Goal: Information Seeking & Learning: Learn about a topic

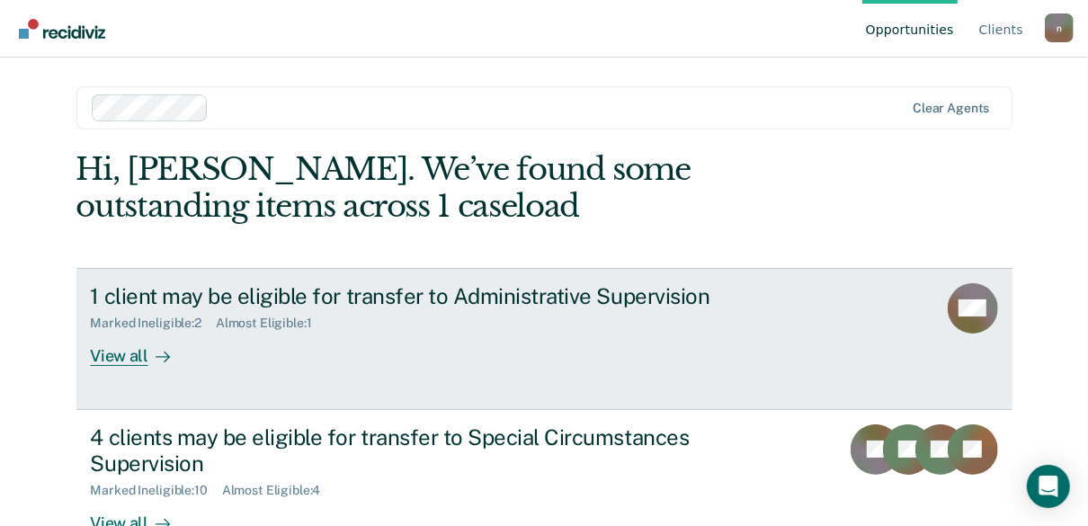
click at [111, 361] on div "View all" at bounding box center [141, 348] width 101 height 35
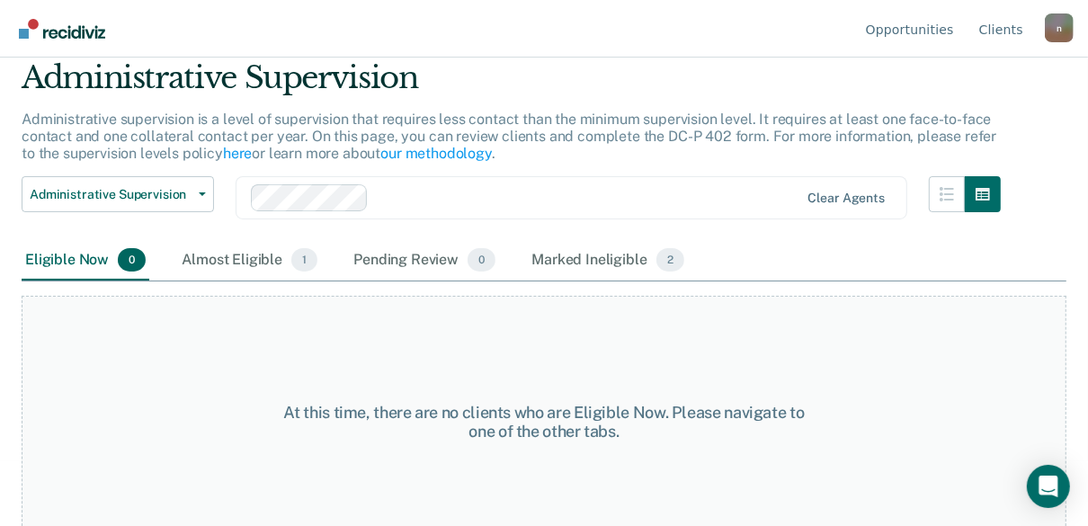
scroll to position [85, 0]
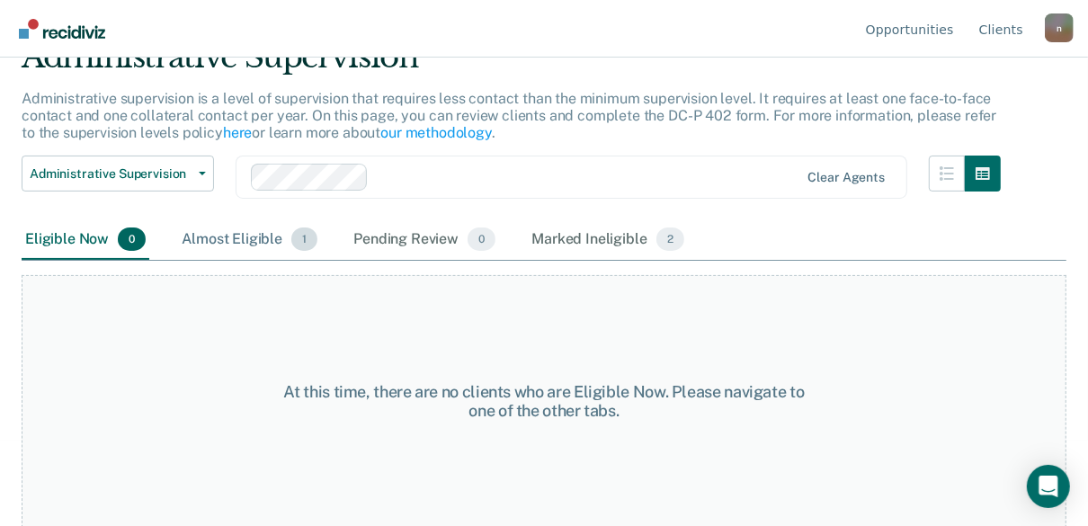
click at [239, 241] on div "Almost Eligible 1" at bounding box center [249, 240] width 143 height 40
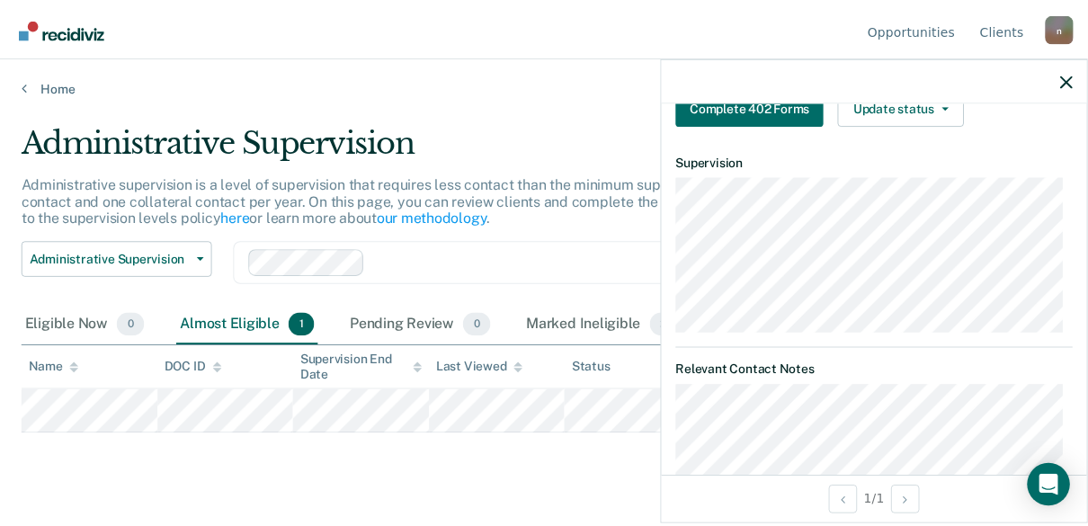
scroll to position [548, 0]
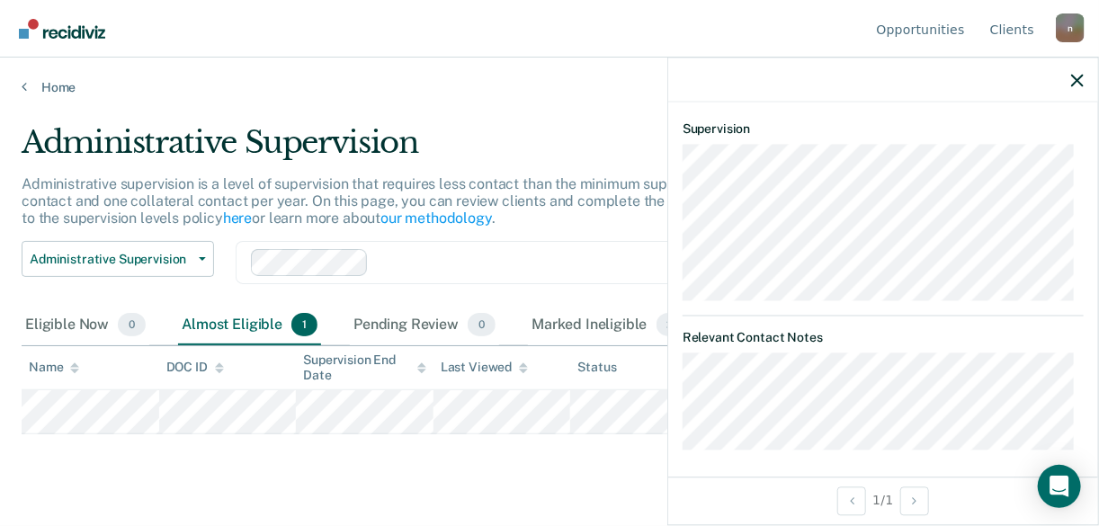
click at [616, 476] on main "Administrative Supervision Administrative supervision is a level of supervision…" at bounding box center [549, 307] width 1099 height 425
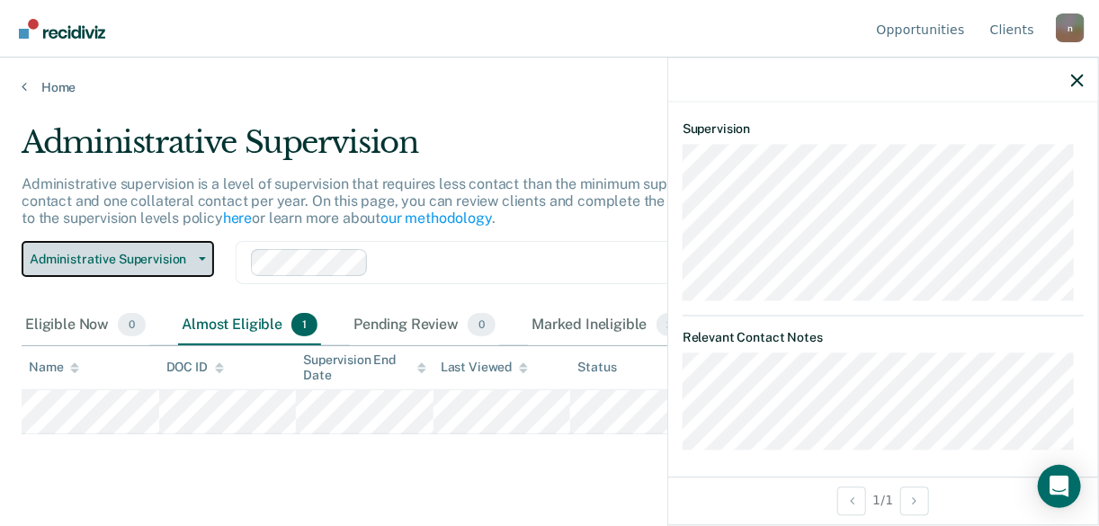
click at [201, 257] on icon "button" at bounding box center [202, 259] width 7 height 4
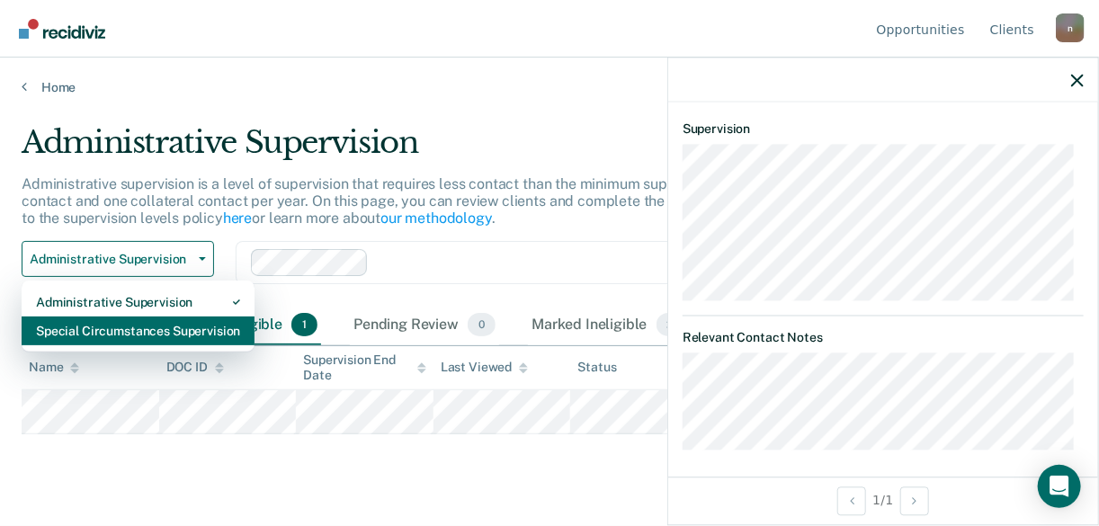
click at [174, 331] on div "Special Circumstances Supervision" at bounding box center [138, 331] width 204 height 29
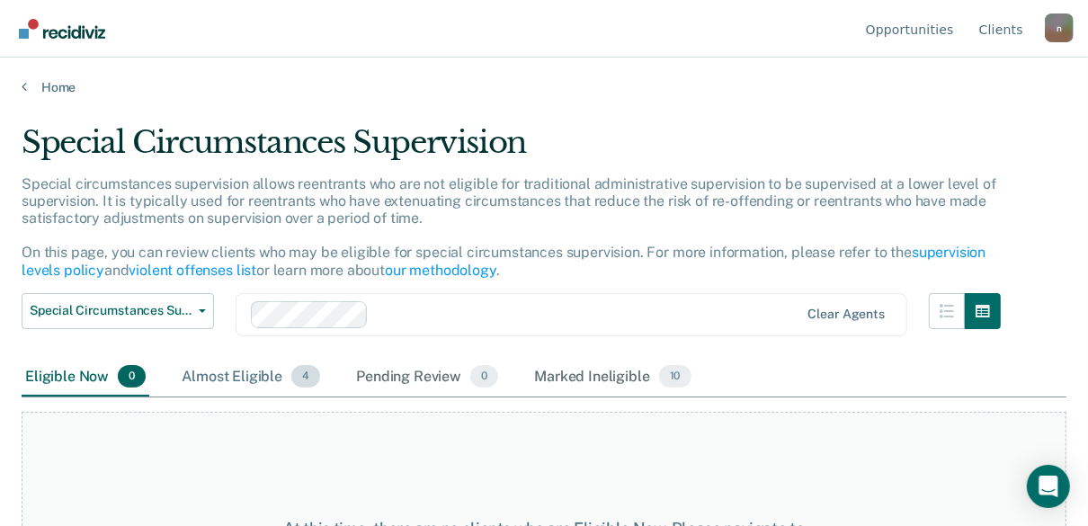
click at [206, 374] on div "Almost Eligible 4" at bounding box center [251, 378] width 146 height 40
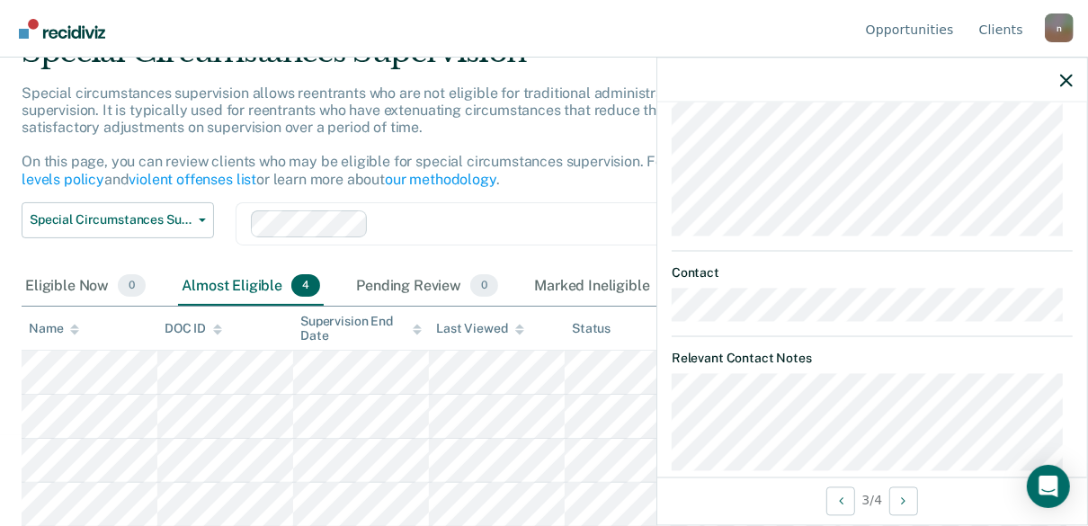
scroll to position [491, 0]
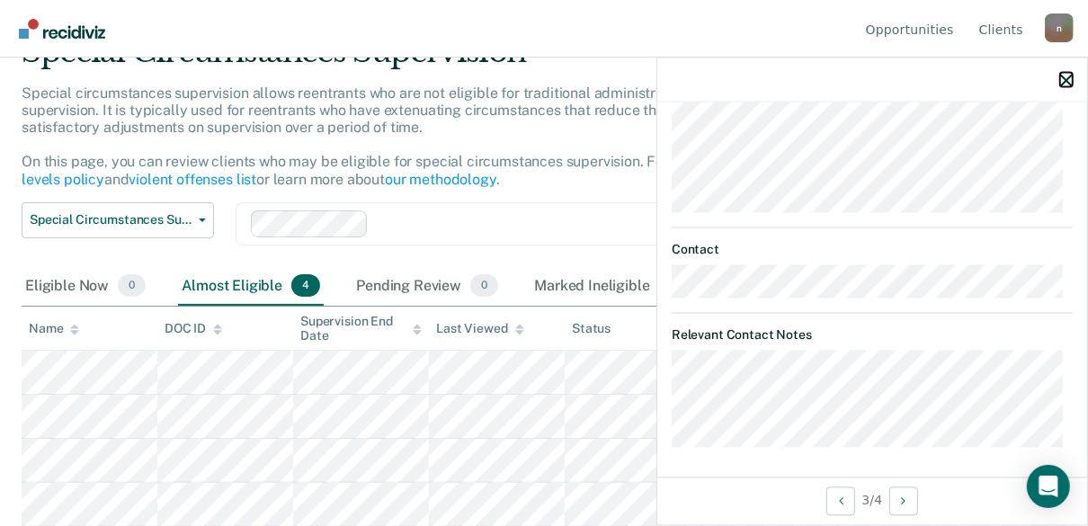
click at [1065, 80] on icon "button" at bounding box center [1067, 80] width 13 height 13
